Goal: Transaction & Acquisition: Purchase product/service

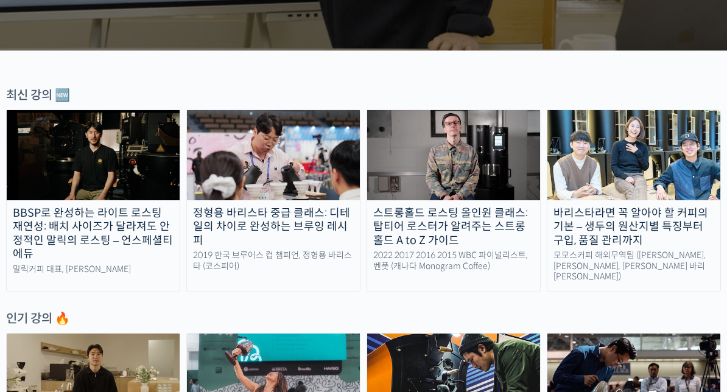
scroll to position [571, 0]
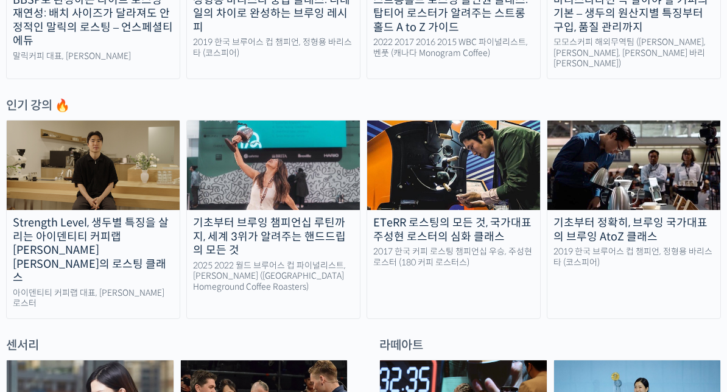
click at [670, 180] on img at bounding box center [633, 166] width 173 height 90
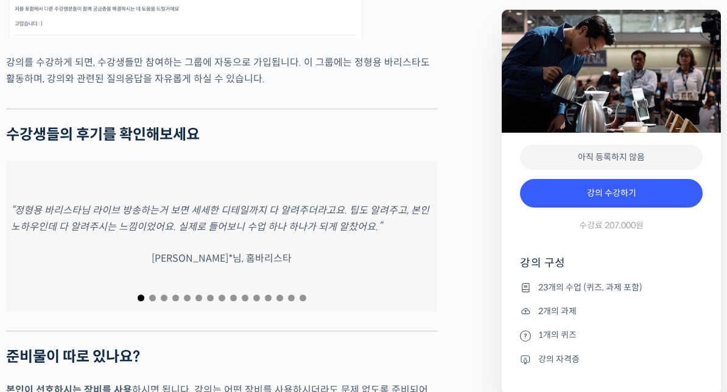
scroll to position [5440, 0]
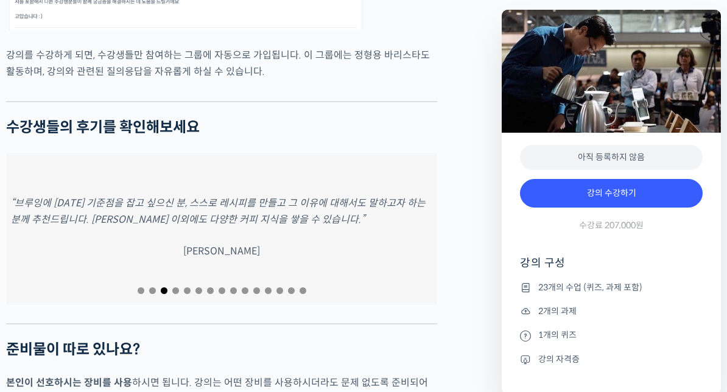
click at [46, 216] on p "“브루잉에 대한 기준점을 잡고 싶으신 분, 스스로 레시피를 만들고 그 이유에 대해서도 말하고자 하는 분께 추천드립니다. 브루잉 이외에도 다양한…" at bounding box center [221, 211] width 421 height 33
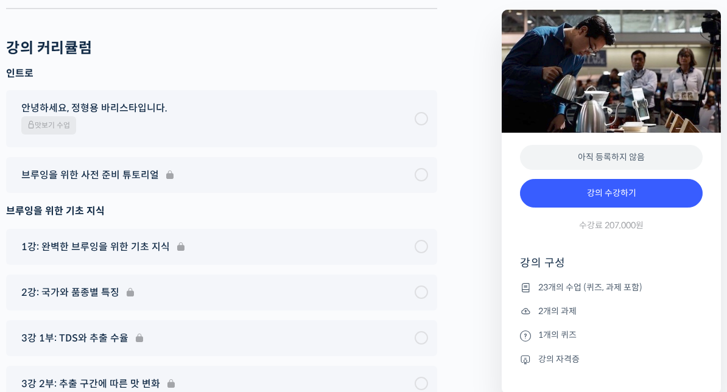
scroll to position [6608, 0]
click at [91, 100] on span "안녕하세요, 정형용 바리스타입니다." at bounding box center [94, 108] width 146 height 16
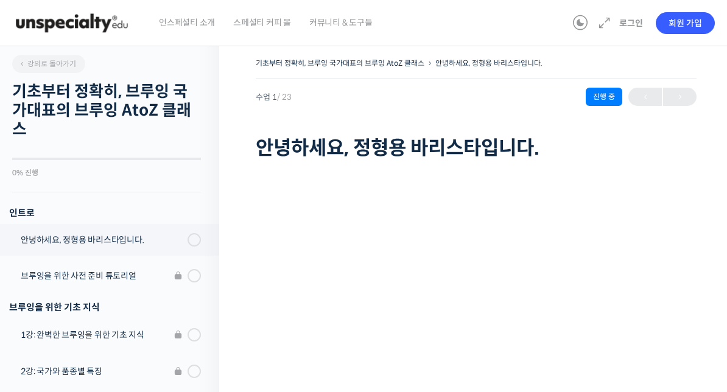
scroll to position [146, 0]
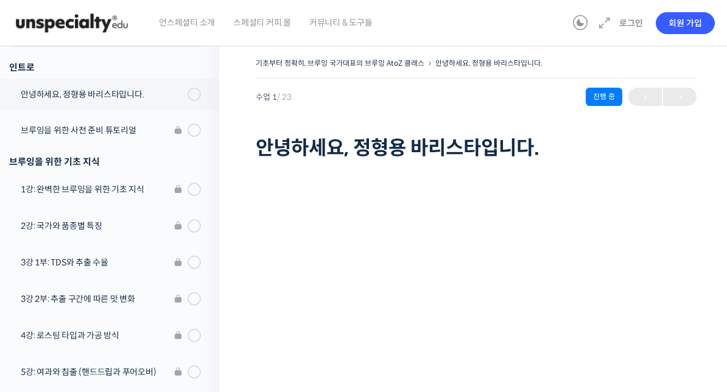
click at [61, 128] on li "브루잉을 위한 사전 준비 튜토리얼" at bounding box center [106, 132] width 225 height 37
click at [99, 134] on li "브루잉을 위한 사전 준비 튜토리얼" at bounding box center [106, 132] width 225 height 37
click at [136, 132] on li "브루잉을 위한 사전 준비 튜토리얼" at bounding box center [106, 132] width 225 height 37
click at [127, 133] on li "브루잉을 위한 사전 준비 튜토리얼" at bounding box center [106, 132] width 225 height 37
click at [83, 135] on li "브루잉을 위한 사전 준비 튜토리얼" at bounding box center [106, 132] width 225 height 37
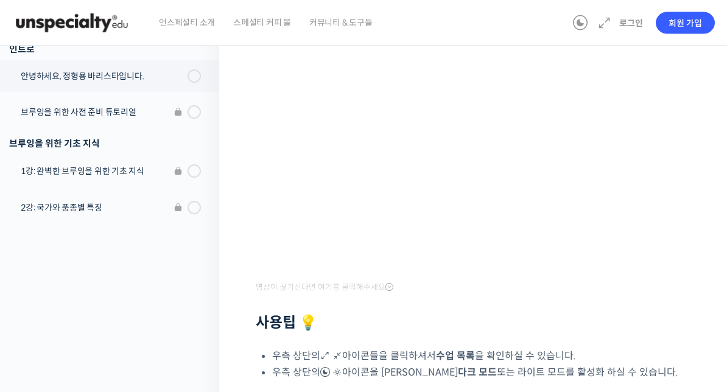
scroll to position [0, 0]
click at [673, 16] on link "회원 가입" at bounding box center [685, 23] width 59 height 22
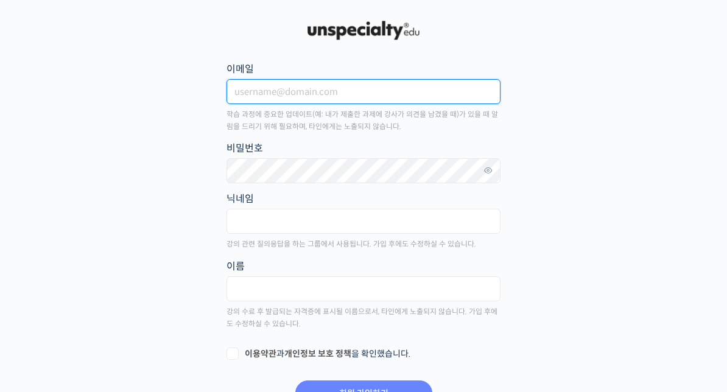
click at [449, 88] on input "이메일" at bounding box center [363, 91] width 274 height 25
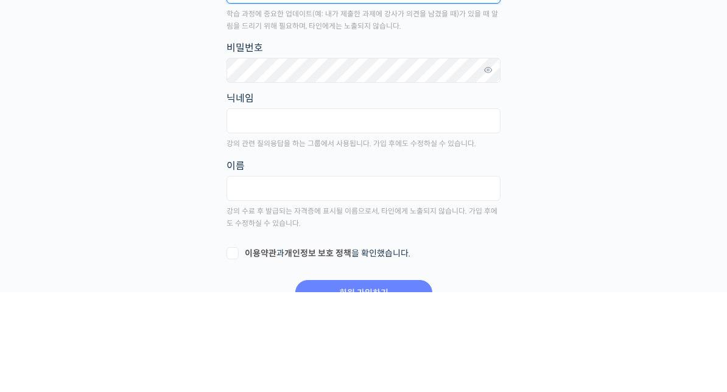
type input "[EMAIL_ADDRESS][DOMAIN_NAME]"
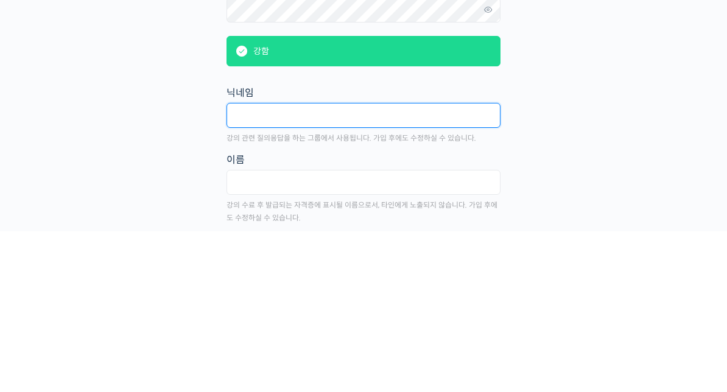
click at [455, 264] on input "text" at bounding box center [363, 276] width 274 height 25
type input "데"
type input "델"
type input "델피늄"
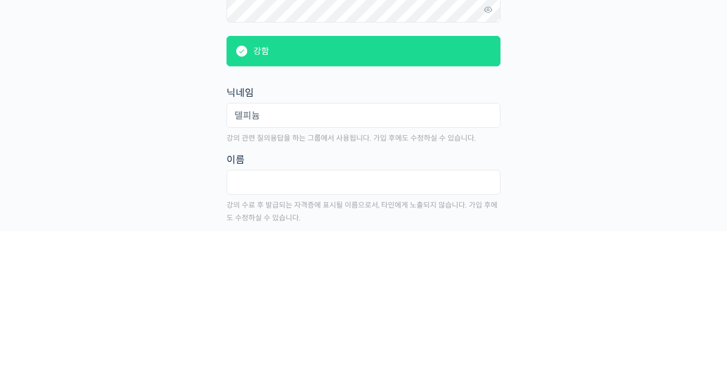
click at [658, 108] on main "회원 가입하기 or 로그인 이메일 kto9016@naver.com 학습 과정에 중요한 업데이트(예: 내가 제출한 과제에 강사가 의견을 남겼을 …" at bounding box center [363, 239] width 715 height 443
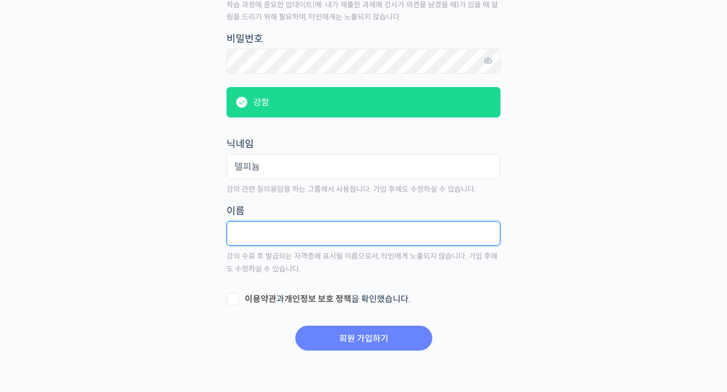
click at [471, 244] on input "text" at bounding box center [363, 233] width 274 height 25
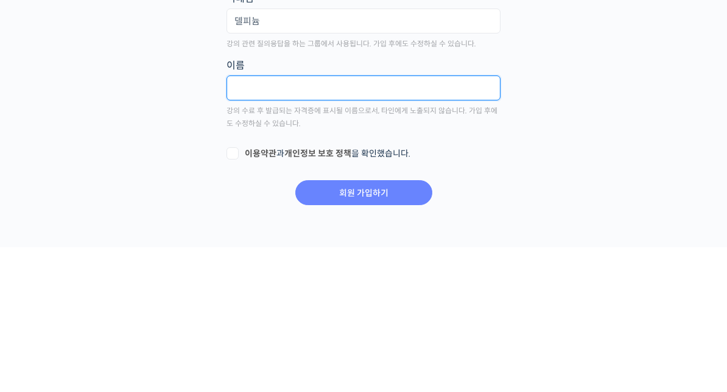
type input "ㄱ"
type input "기"
type input "김태원"
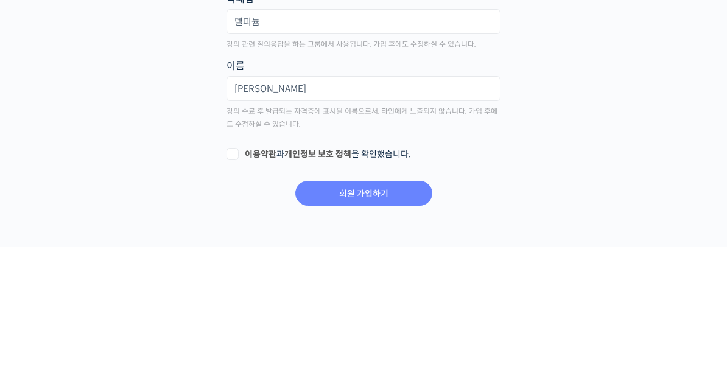
click at [619, 123] on main "회원 가입하기 or 로그인 이메일 kto9016@naver.com 학습 과정에 중요한 업데이트(예: 내가 제출한 과제에 강사가 의견을 남겼을 …" at bounding box center [363, 130] width 715 height 443
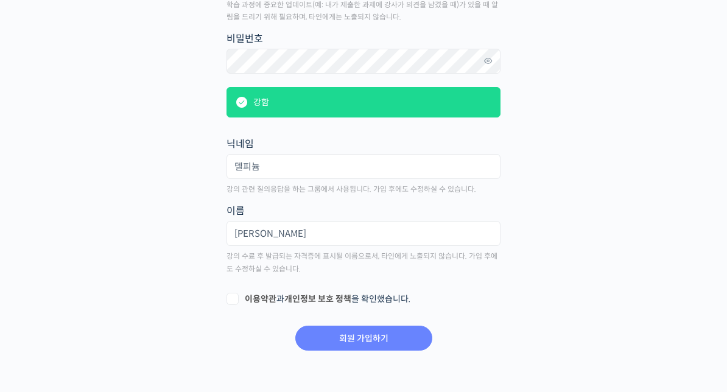
click at [383, 300] on label "이용약관 과 개인정보 보호 정책 을 확인했습니다." at bounding box center [363, 299] width 274 height 12
click at [234, 300] on input "이용약관 과 개인정보 보호 정책 을 확인했습니다." at bounding box center [230, 297] width 8 height 8
checkbox input "true"
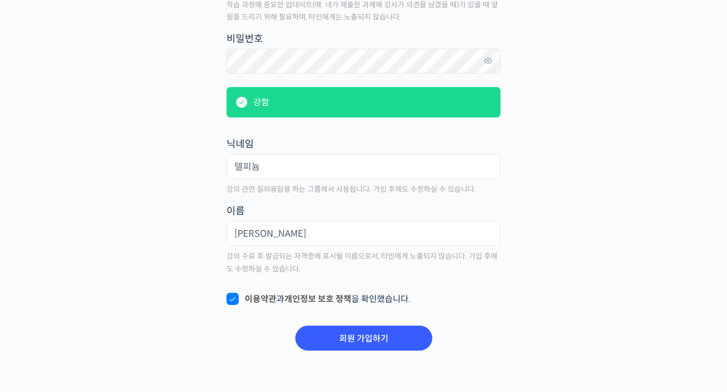
click at [407, 346] on input "회원 가입하기" at bounding box center [363, 338] width 137 height 25
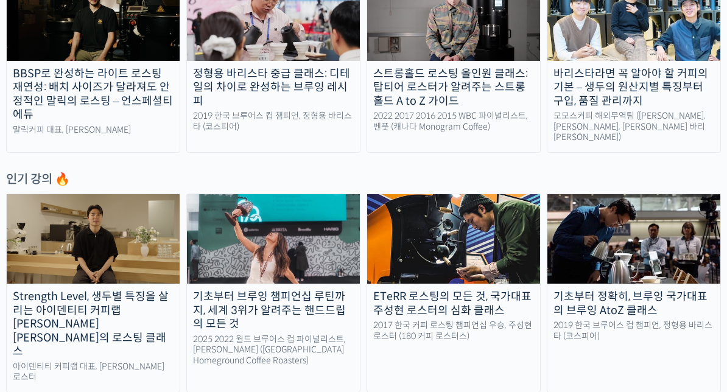
scroll to position [498, 0]
click at [323, 296] on div "기초부터 브루잉 챔피언십 루틴까지, 세계 3위가 알려주는 핸드드립의 모든 것" at bounding box center [273, 310] width 173 height 41
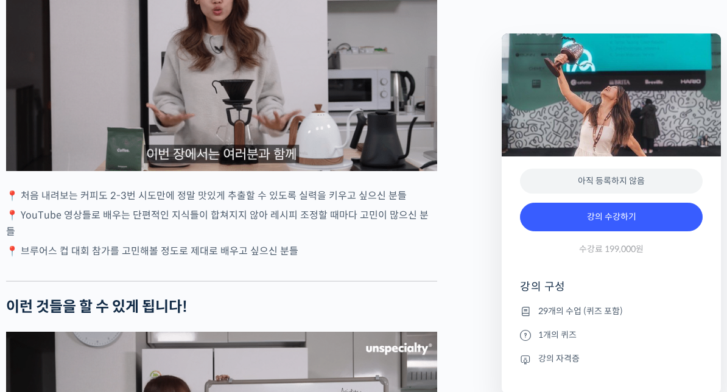
scroll to position [2946, 0]
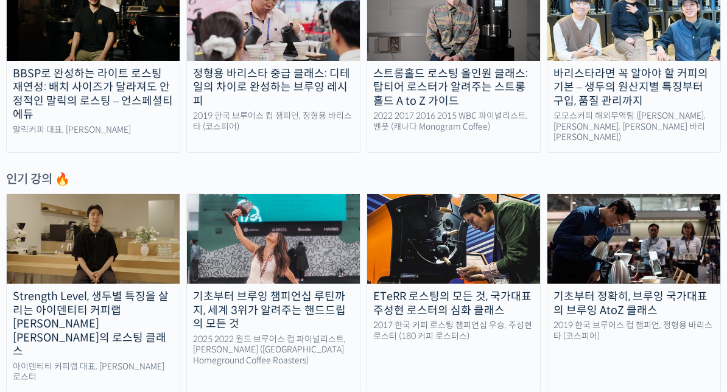
scroll to position [498, 0]
click at [622, 225] on img at bounding box center [633, 239] width 173 height 90
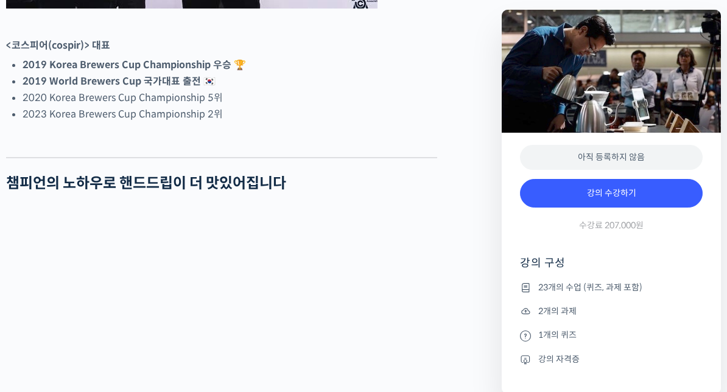
scroll to position [989, 0]
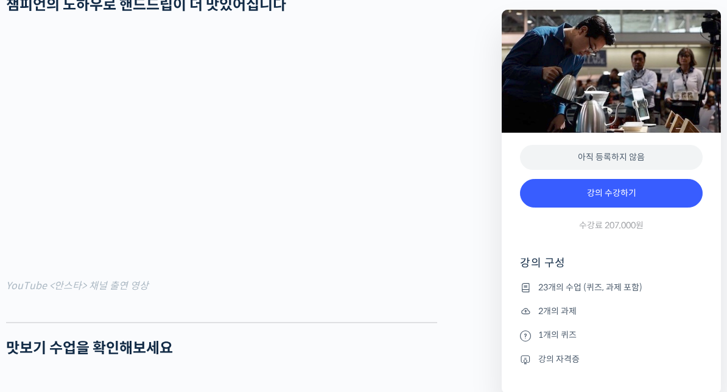
click at [646, 198] on link "강의 수강하기" at bounding box center [611, 193] width 183 height 29
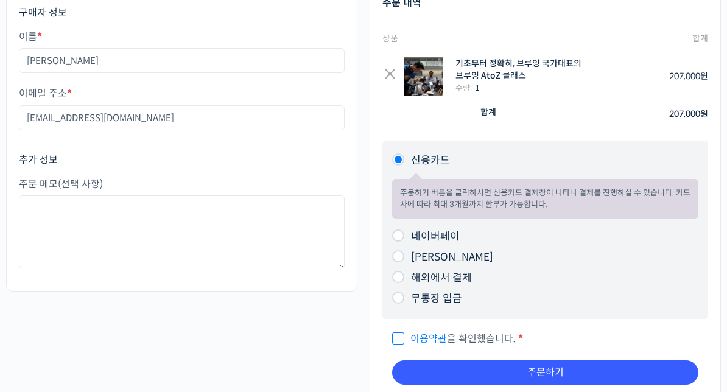
scroll to position [201, 0]
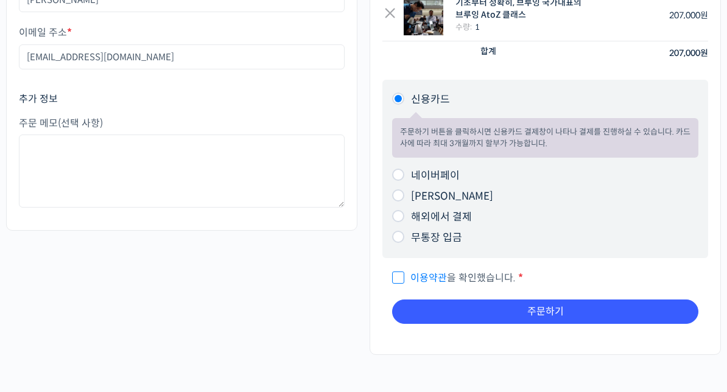
click at [430, 273] on link "이용약관" at bounding box center [428, 278] width 37 height 13
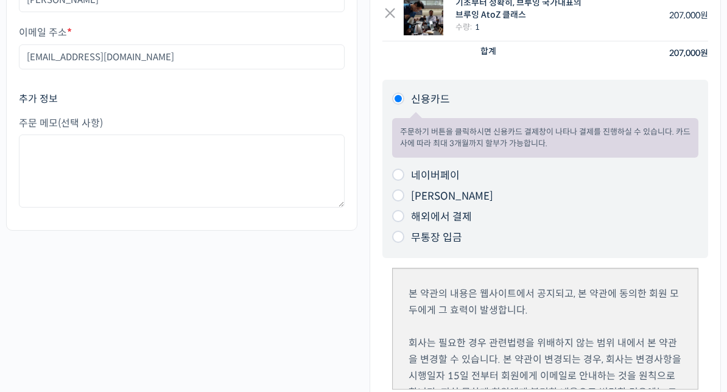
click at [548, 203] on li "카카오페이 주문하기 버튼을 클릭하시면 카카오페이 결제창이 나타나 결제를 진행하실 수 있습니다." at bounding box center [545, 196] width 306 height 21
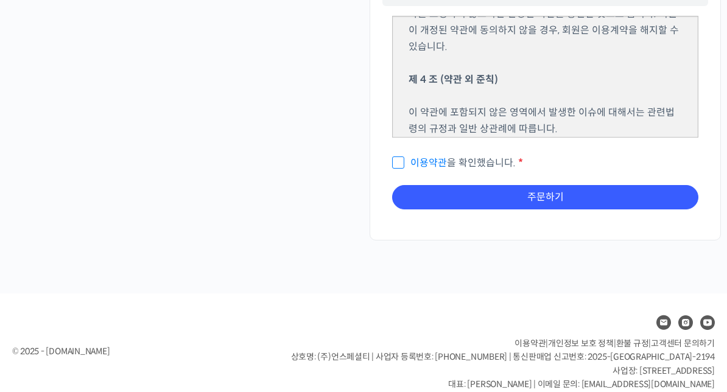
scroll to position [452, 0]
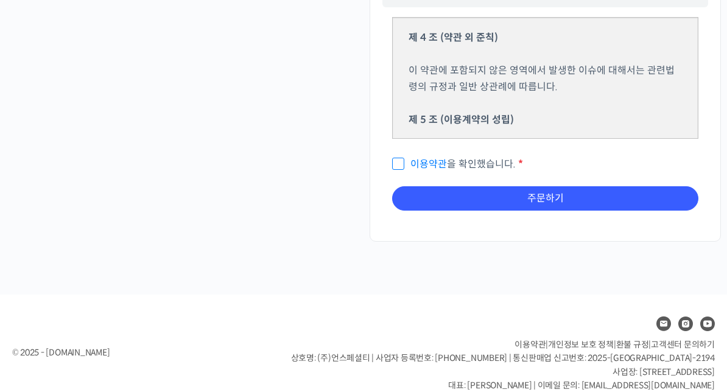
click at [400, 161] on input "이용약관 을 확인했습니다. *" at bounding box center [396, 159] width 8 height 8
checkbox input "true"
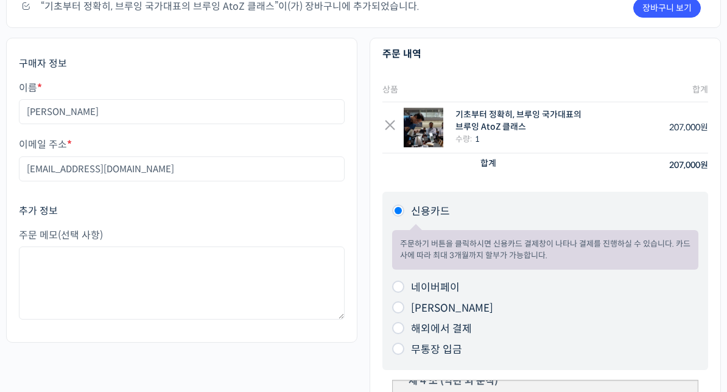
scroll to position [763, 0]
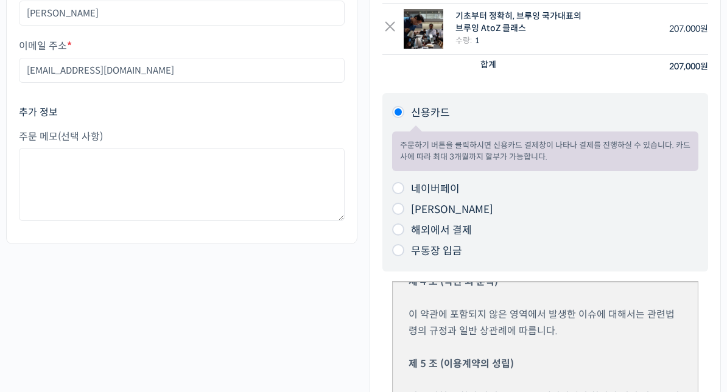
click at [450, 183] on label "네이버페이" at bounding box center [435, 189] width 49 height 13
click at [404, 183] on input "네이버페이" at bounding box center [398, 189] width 12 height 12
radio input "true"
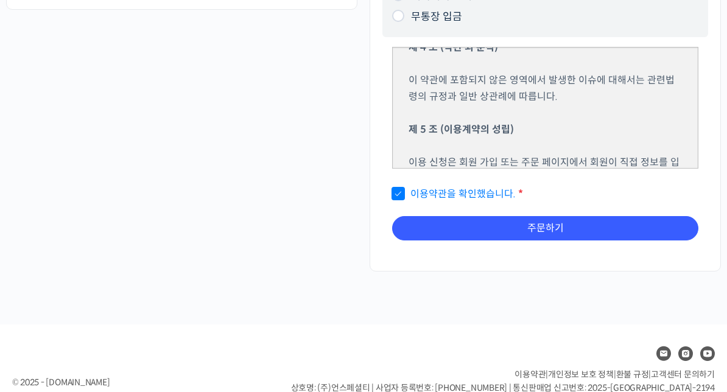
scroll to position [457, 0]
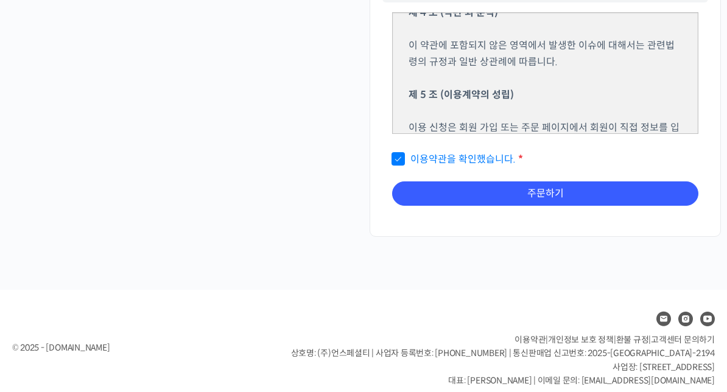
click at [538, 181] on button "주문하기" at bounding box center [545, 193] width 306 height 24
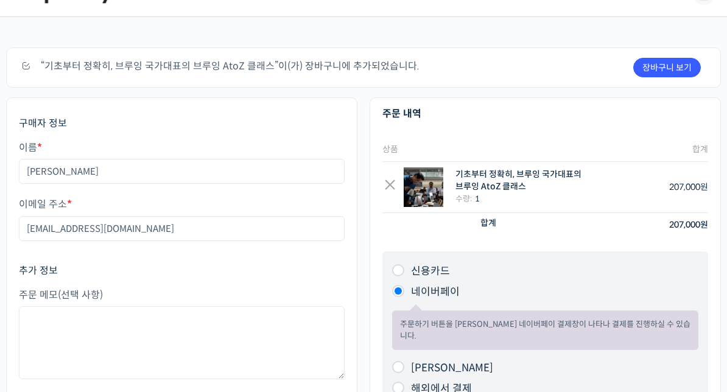
scroll to position [185, 0]
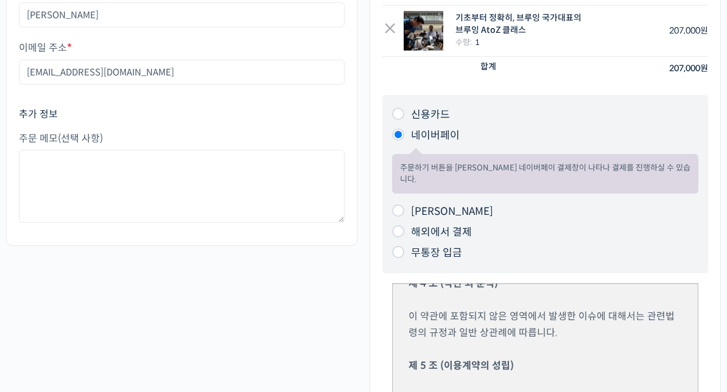
click at [440, 206] on label "카카오페이" at bounding box center [452, 212] width 82 height 13
click at [404, 205] on input "카카오페이" at bounding box center [398, 211] width 12 height 12
radio input "true"
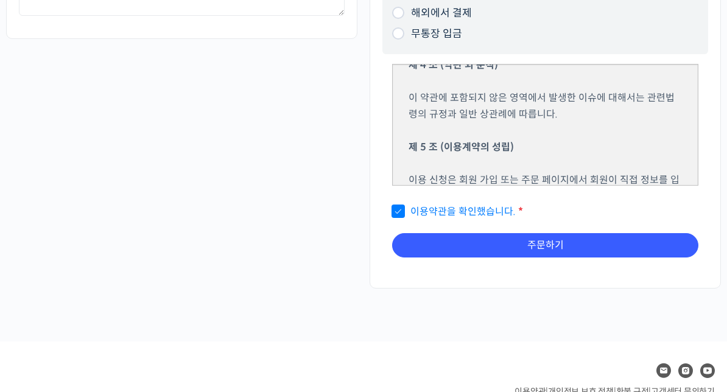
click at [570, 246] on button "주문하기" at bounding box center [545, 246] width 306 height 24
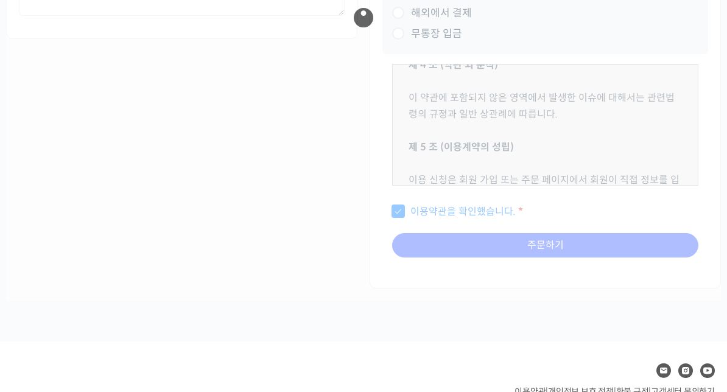
scroll to position [0, 0]
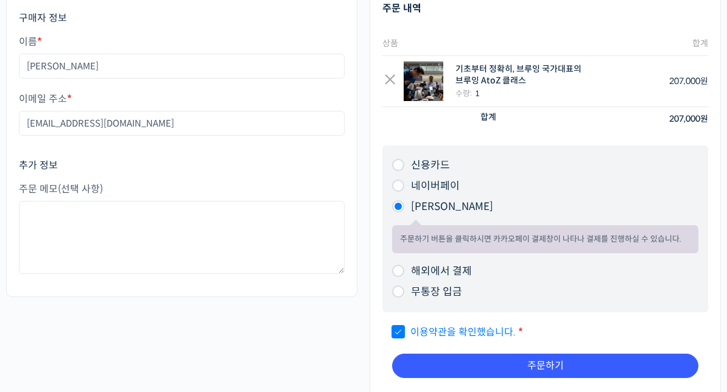
scroll to position [83, 0]
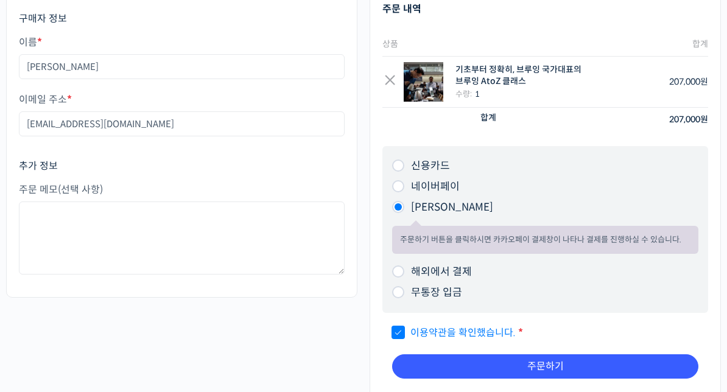
click at [441, 166] on label "신용카드" at bounding box center [430, 166] width 39 height 13
click at [404, 166] on input "신용카드" at bounding box center [398, 166] width 12 height 12
radio input "true"
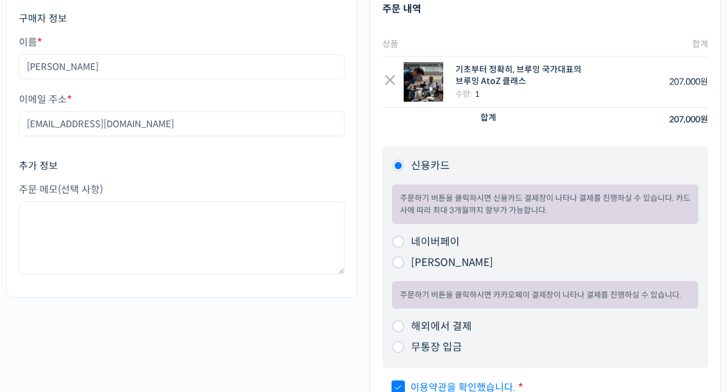
scroll to position [84, 0]
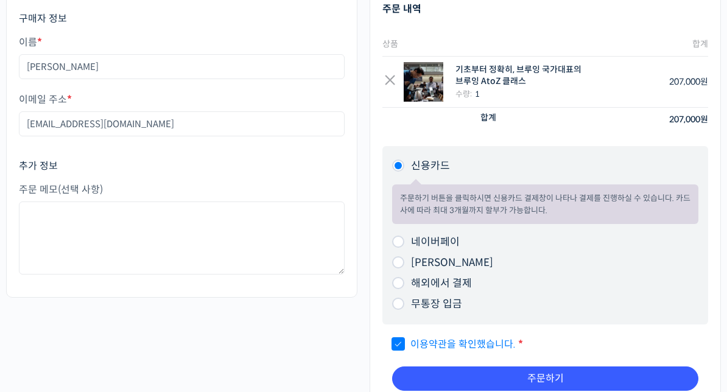
click at [654, 377] on button "주문하기" at bounding box center [545, 379] width 306 height 24
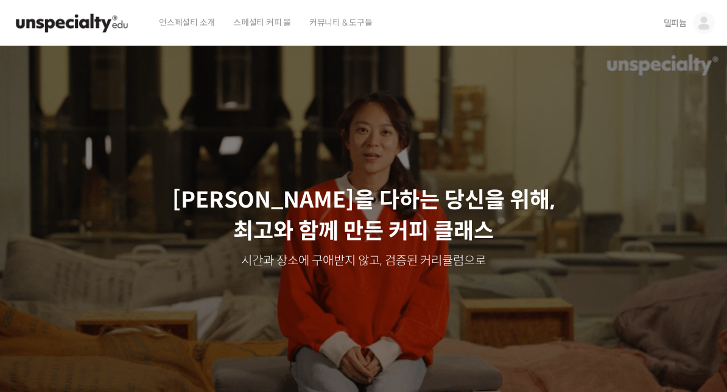
click at [703, 24] on img at bounding box center [704, 23] width 22 height 22
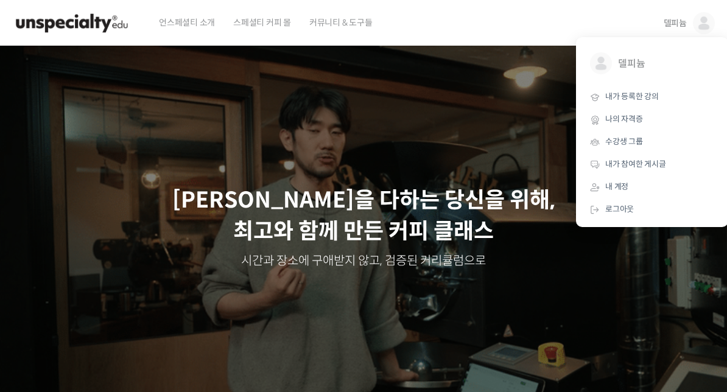
click at [647, 100] on span "내가 등록한 강의" at bounding box center [632, 96] width 54 height 10
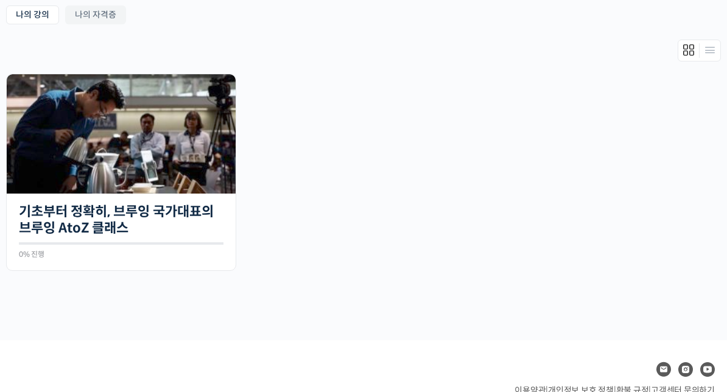
scroll to position [287, 0]
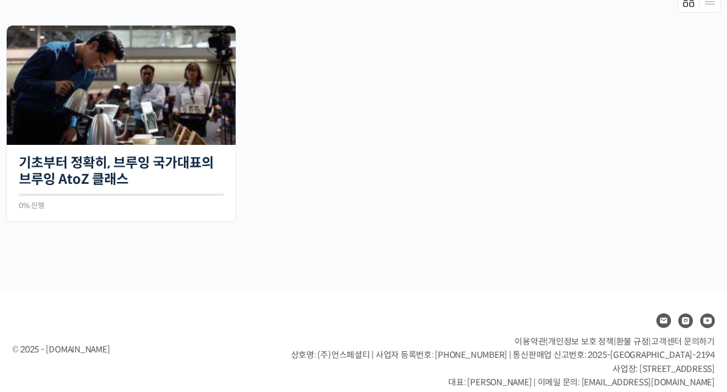
click at [186, 143] on img at bounding box center [121, 85] width 229 height 119
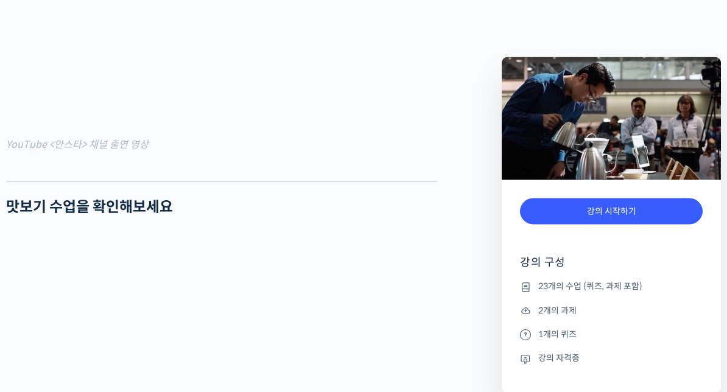
scroll to position [1161, 0]
click at [665, 219] on link "강의 시작하기" at bounding box center [611, 211] width 183 height 26
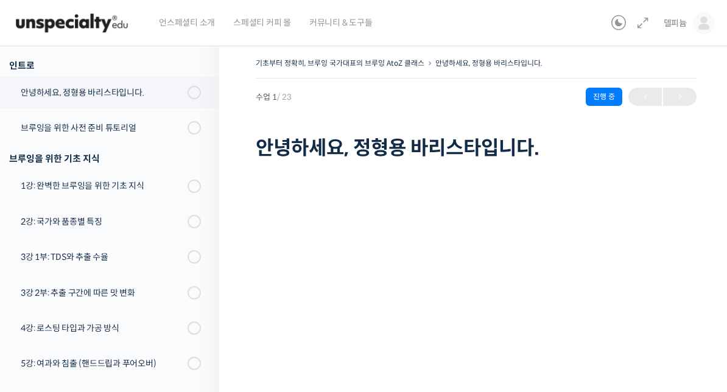
scroll to position [155, 0]
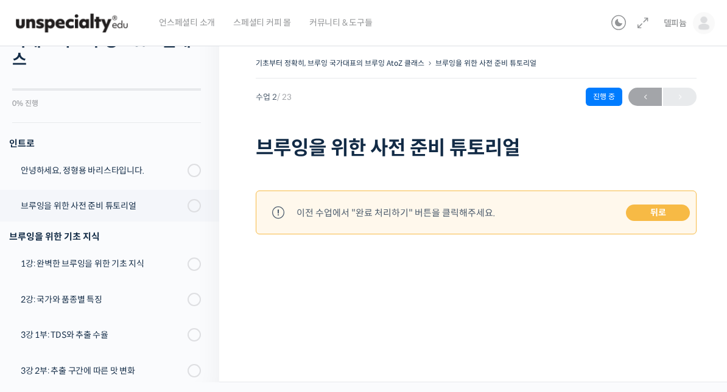
scroll to position [71, 0]
click at [42, 174] on div "안녕하세요, 정형용 바리스타입니다." at bounding box center [102, 169] width 163 height 13
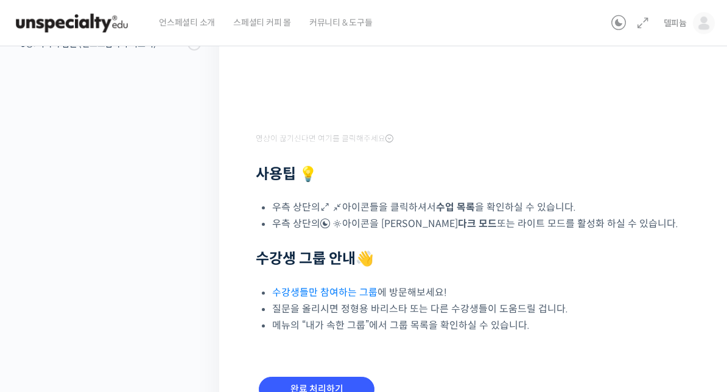
scroll to position [335, 0]
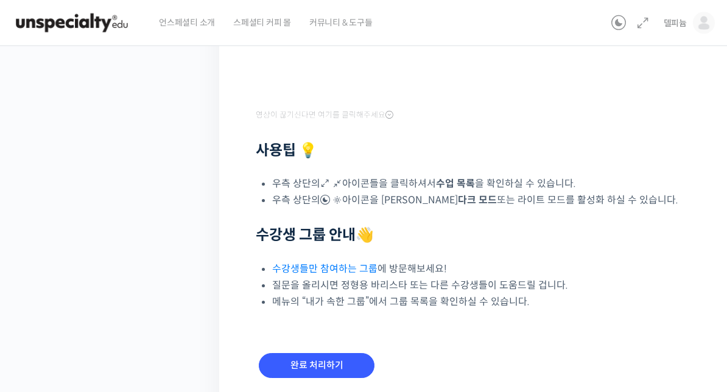
click at [346, 359] on input "완료 처리하기" at bounding box center [317, 366] width 116 height 25
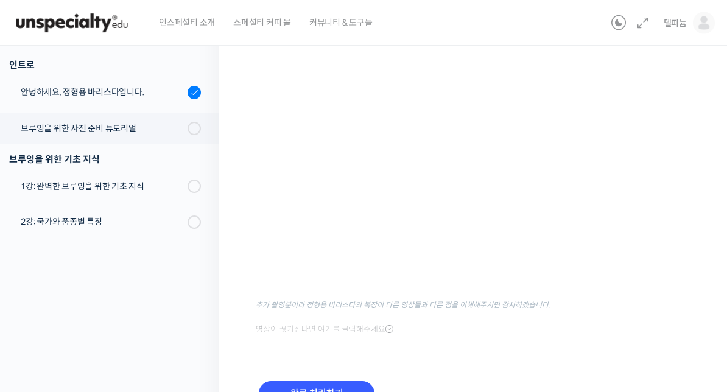
scroll to position [148, 0]
